Goal: Use online tool/utility: Utilize a website feature to perform a specific function

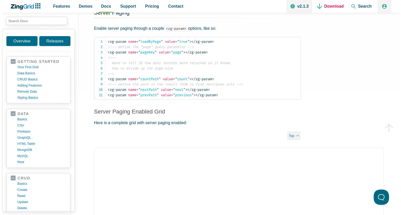
scroll to position [1955, 0]
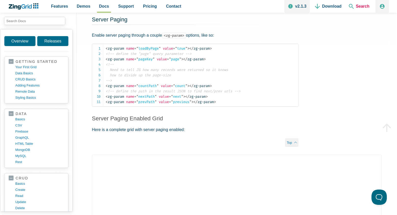
click at [361, 4] on span "Search" at bounding box center [359, 6] width 25 height 13
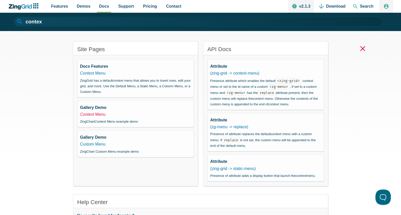
drag, startPoint x: 99, startPoint y: 104, endPoint x: 99, endPoint y: 117, distance: 12.5
click at [99, 105] on div "Gallery Demo Contex t Menu ZingChart Contex t Menu example demo" at bounding box center [135, 114] width 111 height 20
drag, startPoint x: 99, startPoint y: 123, endPoint x: 97, endPoint y: 114, distance: 9.7
click at [99, 123] on em "Contex" at bounding box center [100, 122] width 10 height 4
click at [97, 114] on link "Contex t Menu" at bounding box center [93, 114] width 26 height 4
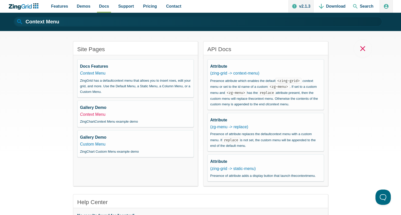
type input "Context Menu"
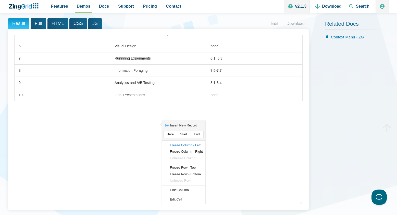
scroll to position [96, 0]
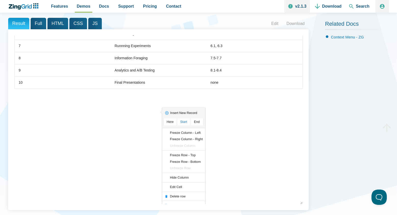
click at [185, 123] on zg-menu-item "Start" at bounding box center [184, 122] width 14 height 7
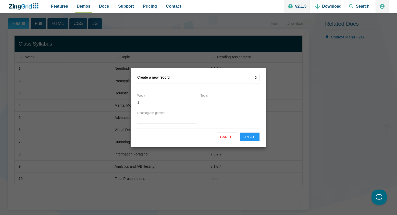
type input "1"
type input "test"
click at [169, 117] on input "Reading Assignment" at bounding box center [166, 120] width 59 height 7
type input "test"
click at [252, 135] on button "Create" at bounding box center [250, 137] width 20 height 9
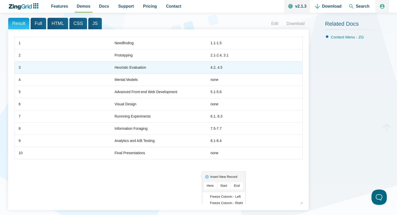
scroll to position [108, 0]
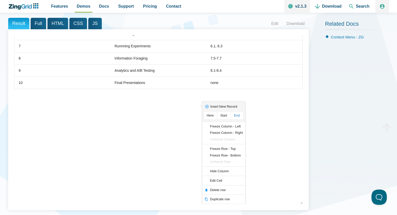
click at [240, 115] on zg-menu-item "End" at bounding box center [237, 115] width 14 height 7
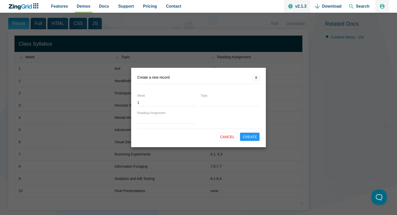
type input "1"
type input "testq"
type input "test"
click at [248, 136] on button "Create" at bounding box center [250, 137] width 20 height 9
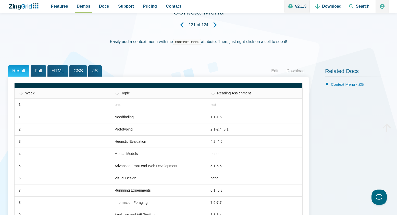
scroll to position [119, 0]
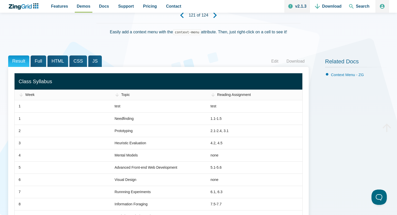
scroll to position [47, 0]
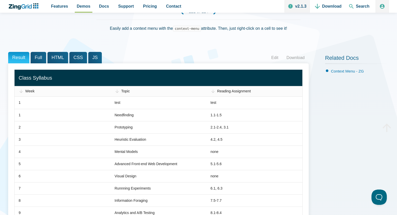
click at [90, 57] on span "JS" at bounding box center [95, 57] width 14 height 11
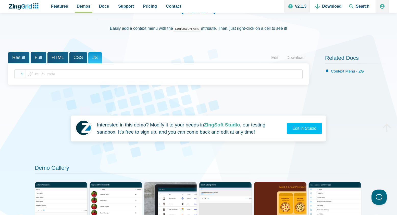
click at [66, 57] on span "HTML" at bounding box center [57, 57] width 21 height 11
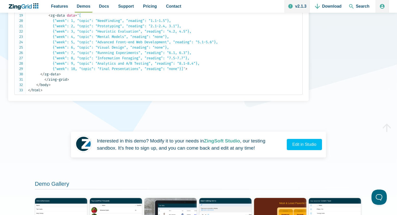
scroll to position [184, 0]
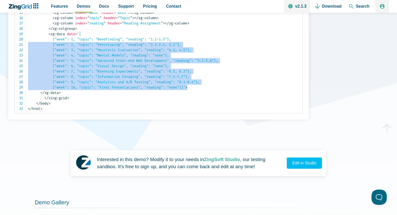
drag, startPoint x: 210, startPoint y: 87, endPoint x: 31, endPoint y: 43, distance: 184.8
click at [31, 43] on code "<!DOCTYPE html> < html class = " zg-html " > < head > < meta charset = " utf-8 …" at bounding box center [165, 23] width 274 height 177
click at [195, 79] on span "= ' [ {"week": 1, "topic": "Needfinding", "reading": "1.1-1.5"}, {"week": 2, "t…" at bounding box center [123, 61] width 190 height 58
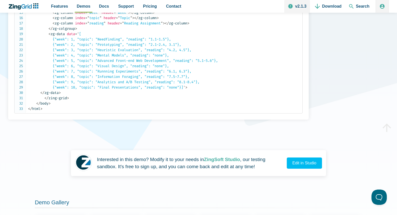
click at [186, 88] on span "= ' [ {"week": 1, "topic": "Needfinding", "reading": "1.1-1.5"}, {"week": 2, "t…" at bounding box center [123, 61] width 190 height 58
drag, startPoint x: 189, startPoint y: 87, endPoint x: 53, endPoint y: 89, distance: 135.9
click at [53, 89] on span "= ' [ {"week": 1, "topic": "Needfinding", "reading": "1.1-1.5"}, {"week": 2, "t…" at bounding box center [123, 61] width 190 height 58
click at [171, 91] on code "<!DOCTYPE html> < html class = " zg-html " > < head > < meta charset = " utf-8 …" at bounding box center [165, 23] width 274 height 177
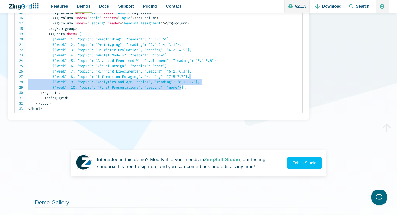
drag, startPoint x: 189, startPoint y: 87, endPoint x: 209, endPoint y: 80, distance: 21.8
click at [208, 78] on code "<!DOCTYPE html> < html class = " zg-html " > < head > < meta charset = " utf-8 …" at bounding box center [165, 23] width 274 height 177
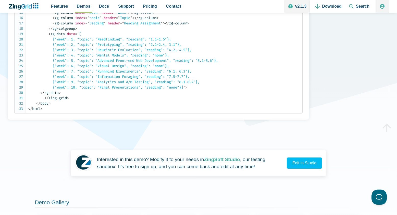
click at [212, 81] on code "<!DOCTYPE html> < html class = " zg-html " > < head > < meta charset = " utf-8 …" at bounding box center [165, 23] width 274 height 177
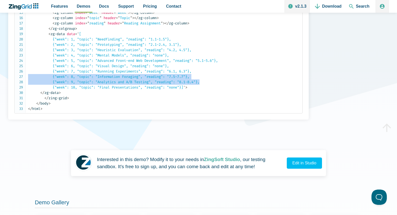
drag, startPoint x: 210, startPoint y: 82, endPoint x: 22, endPoint y: 76, distance: 187.3
click at [22, 76] on pre "<!DOCTYPE html> < html class = " zg-html " > < head > < meta charset = " utf-8 …" at bounding box center [158, 23] width 288 height 181
copy span "{"week": 8, "topic": "Information Foraging", "reading": "7.5-7.7"}, {"week": 9,…"
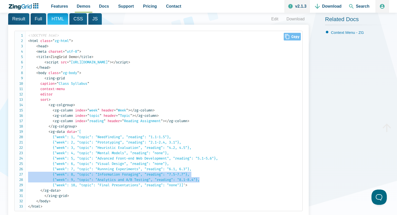
scroll to position [88, 0]
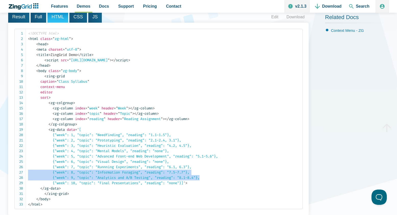
click at [22, 16] on span "Result" at bounding box center [18, 16] width 21 height 11
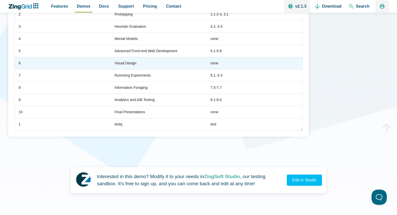
scroll to position [83, 0]
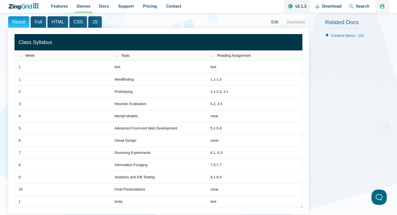
click at [272, 23] on link "Edit" at bounding box center [274, 22] width 15 height 8
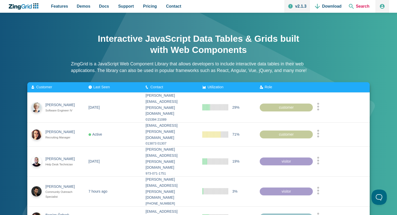
click at [357, 6] on span "Search" at bounding box center [359, 6] width 25 height 13
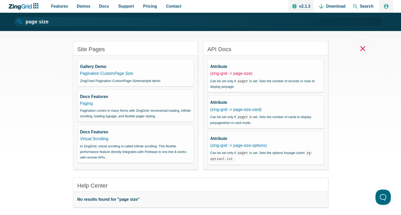
click at [219, 73] on link "(zing-grid -> page-size)" at bounding box center [231, 73] width 42 height 4
type input "page size"
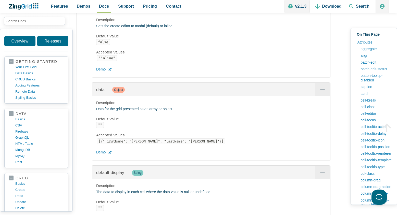
scroll to position [3342, 0]
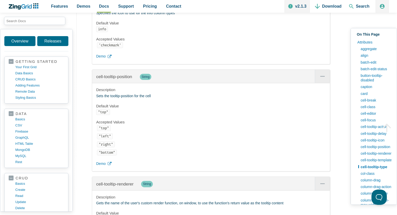
scroll to position [0, 0]
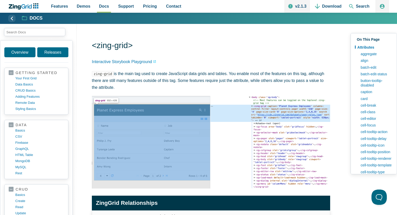
click at [243, 61] on p "Interactive Storybook Playground" at bounding box center [211, 61] width 238 height 7
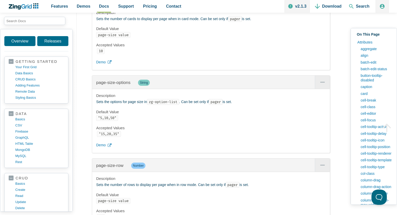
scroll to position [8122, 0]
click at [102, 149] on span "Demo" at bounding box center [100, 146] width 9 height 6
